Goal: Book appointment/travel/reservation

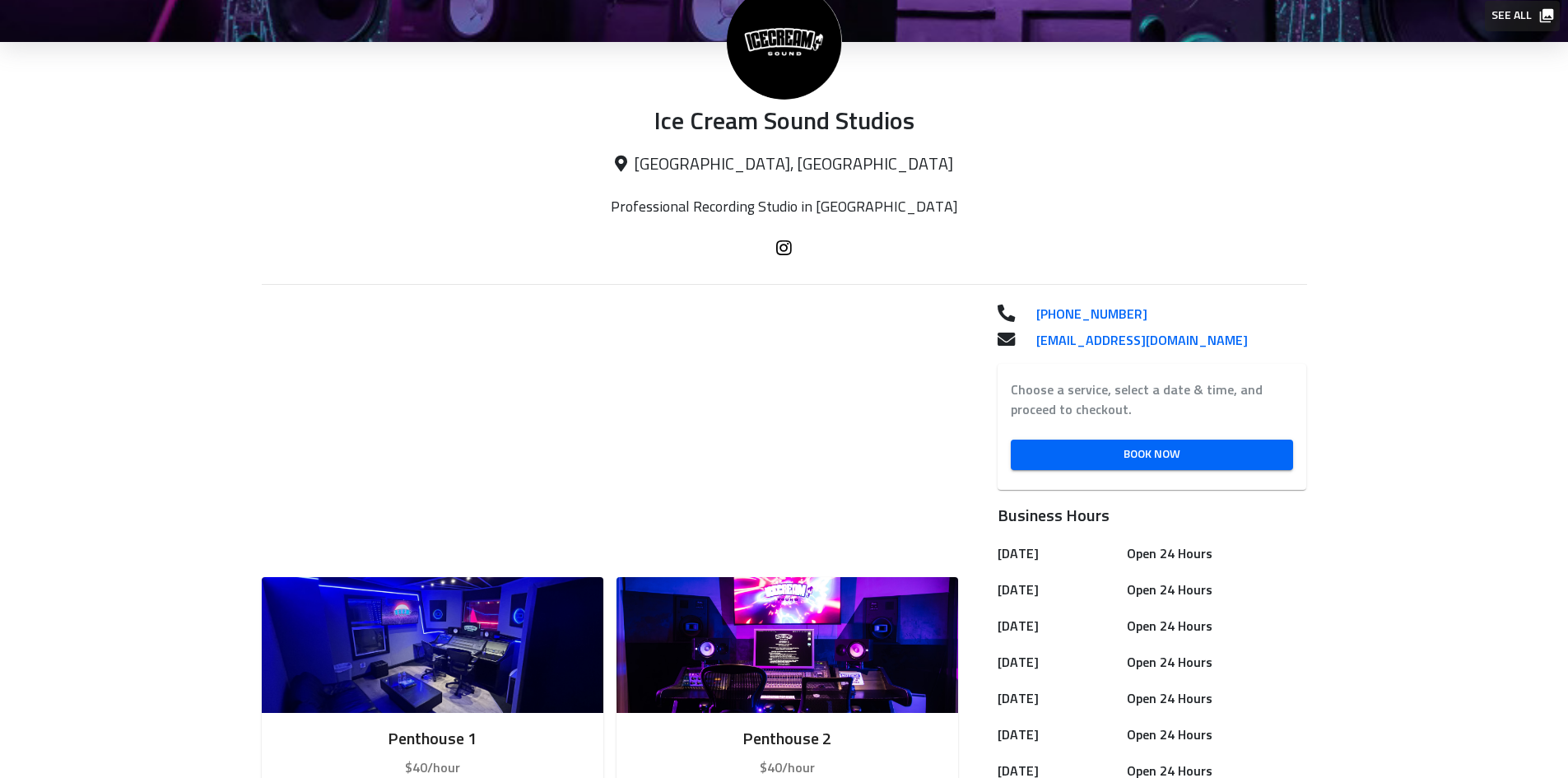
scroll to position [329, 0]
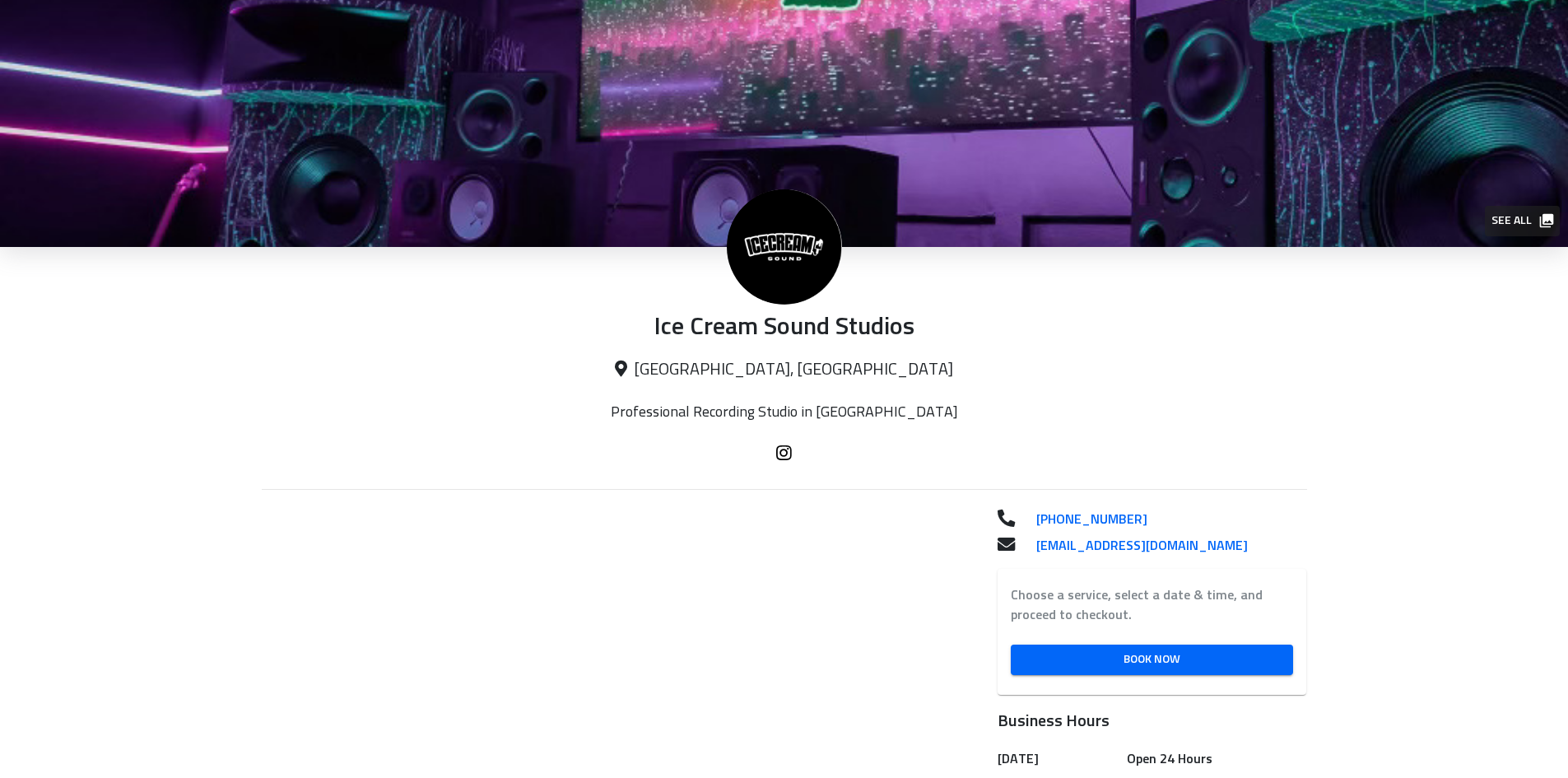
scroll to position [329, 0]
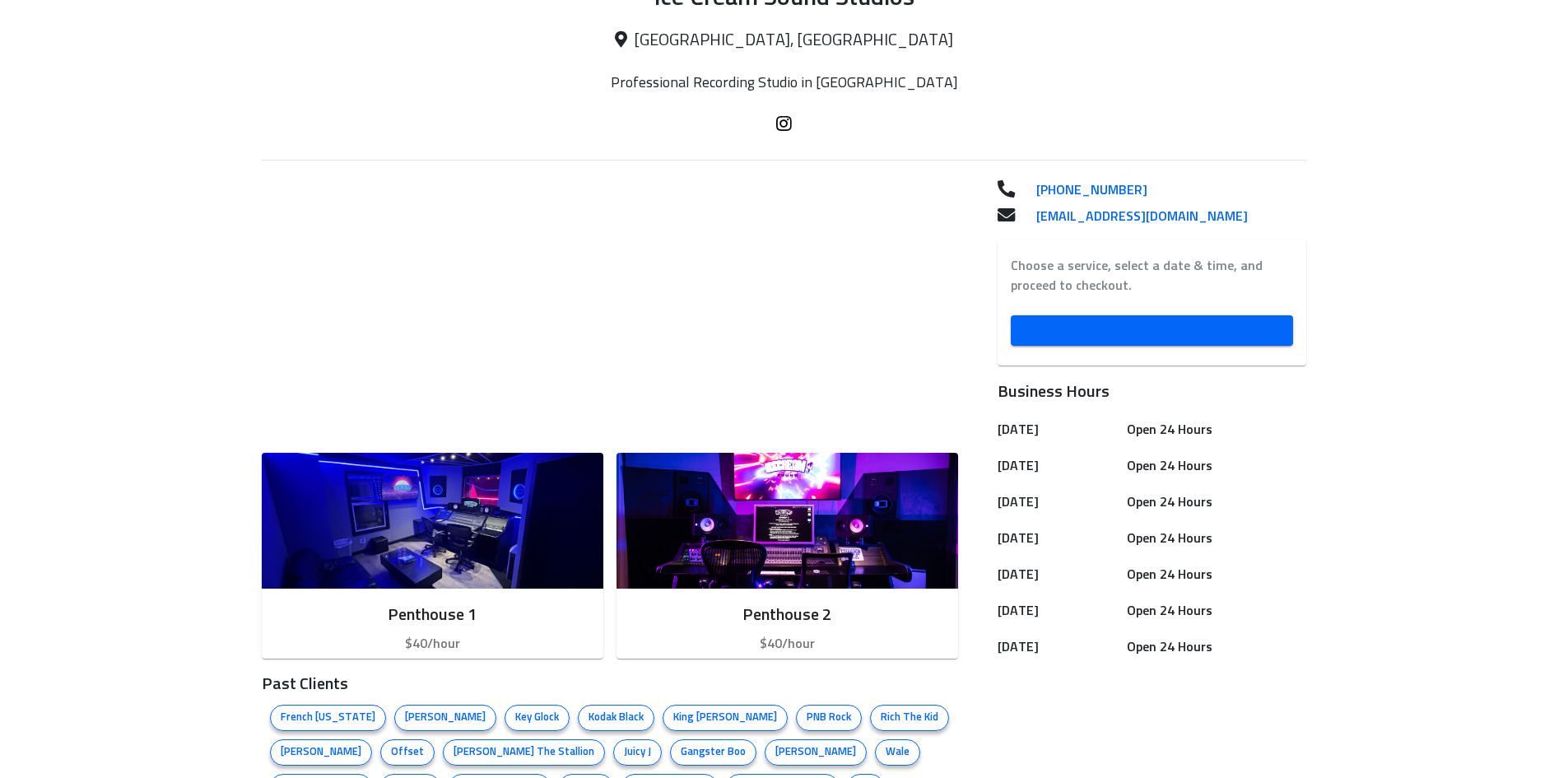
click at [1080, 327] on span "Book Now" at bounding box center [1152, 331] width 256 height 21
